Goal: Task Accomplishment & Management: Complete application form

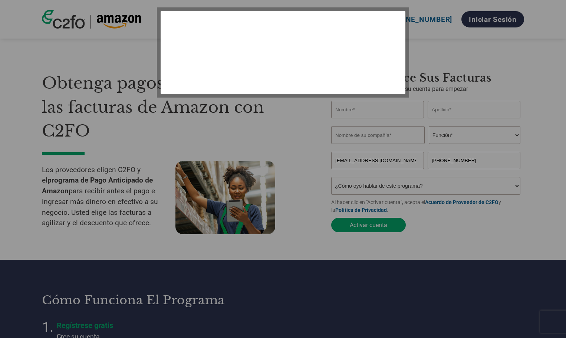
select select "es-MX"
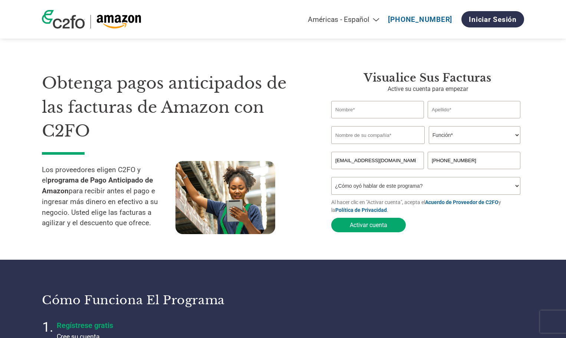
click at [352, 110] on input "text" at bounding box center [377, 109] width 93 height 17
type input "FRANCISCO"
type input "[PERSON_NAME]"
type input "605425717"
drag, startPoint x: 465, startPoint y: 108, endPoint x: 444, endPoint y: 109, distance: 22.0
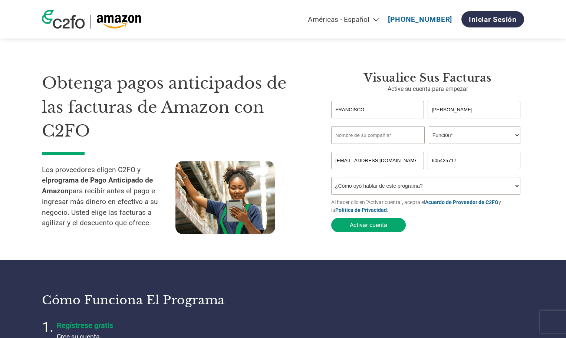
click at [444, 109] on input "[PERSON_NAME]" at bounding box center [474, 109] width 93 height 17
click at [431, 110] on input "[PERSON_NAME]" at bounding box center [474, 109] width 93 height 17
type input "[PERSON_NAME]"
click at [393, 137] on input "text" at bounding box center [377, 135] width 93 height 18
type input "CALZADOS [PERSON_NAME]"
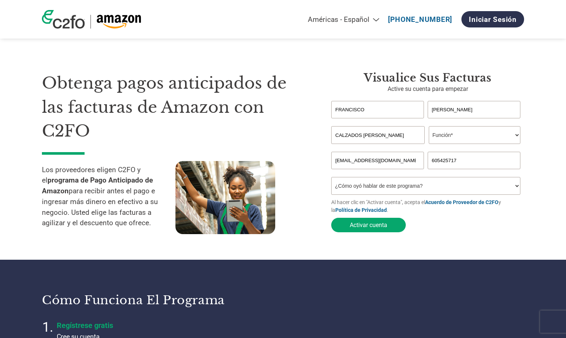
click at [510, 137] on select "Función* Director financiero Interventor Gestor de créditos Director de finanza…" at bounding box center [475, 135] width 92 height 18
select select "CFO"
click at [429, 127] on select "Función* Director financiero Interventor Gestor de créditos Director de finanza…" at bounding box center [475, 135] width 92 height 18
click at [385, 227] on button "Activar cuenta" at bounding box center [368, 225] width 75 height 14
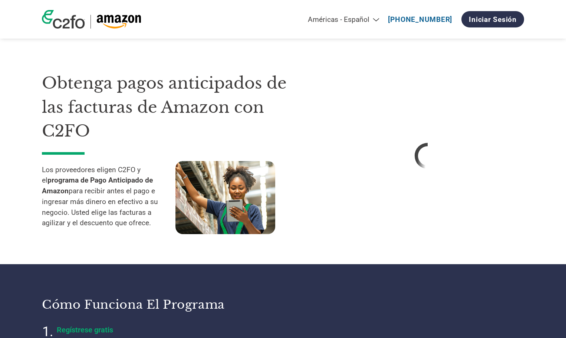
select select "es-MX"
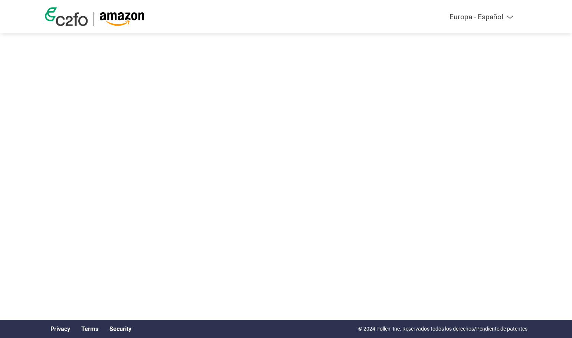
select select "es-ES"
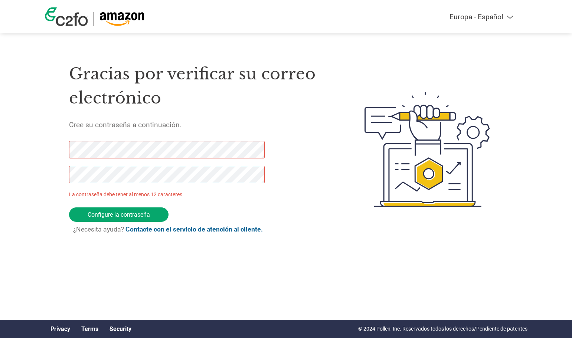
click at [60, 151] on div "Gracias por verificar su correo electrónico Cree su contraseña a continuación. …" at bounding box center [286, 149] width 482 height 197
click at [122, 211] on input "Configure la contraseña" at bounding box center [118, 214] width 99 height 14
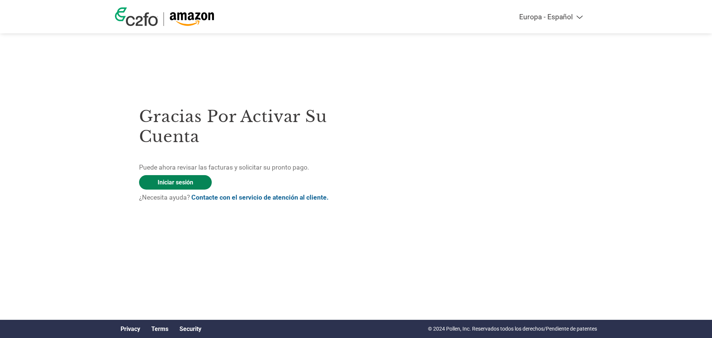
click at [178, 180] on link "Iniciar sesión" at bounding box center [175, 182] width 73 height 14
